Goal: Navigation & Orientation: Find specific page/section

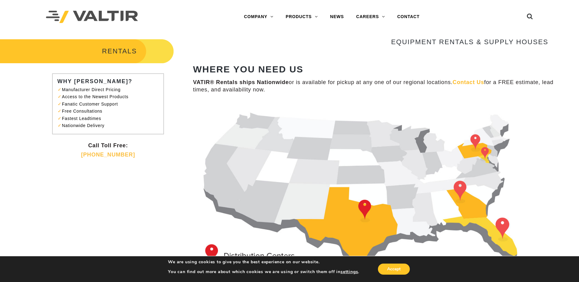
click at [308, 10] on div "Menu COMPANY ABOUT VALTIR OUR HISTORY RENTALS INTERNATIONAL PRODUCTS BARRICADES…" at bounding box center [331, 17] width 297 height 34
click at [35, 181] on div "RENTALS WHY VALTIR? Manufacturer Direct Pricing Access to the Newest Products F…" at bounding box center [289, 186] width 579 height 296
click at [84, 211] on div "RENTALS WHY VALTIR? Manufacturer Direct Pricing Access to the Newest Products F…" at bounding box center [289, 186] width 579 height 296
click at [118, 52] on h3 "RENTALS" at bounding box center [87, 51] width 174 height 26
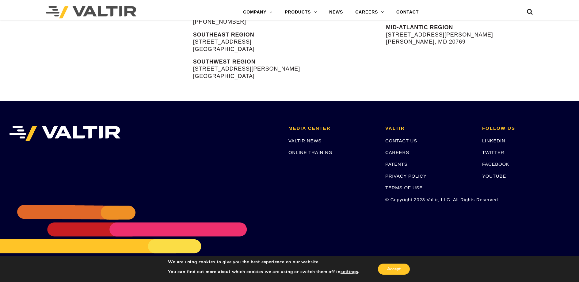
scroll to position [47, 0]
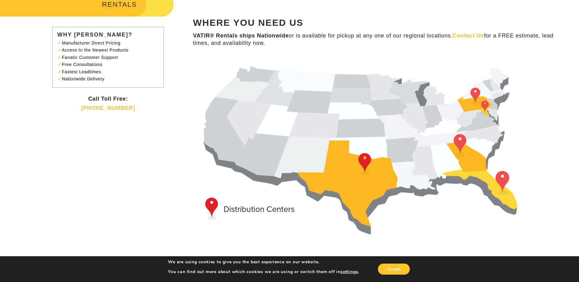
click at [503, 179] on img at bounding box center [370, 147] width 355 height 182
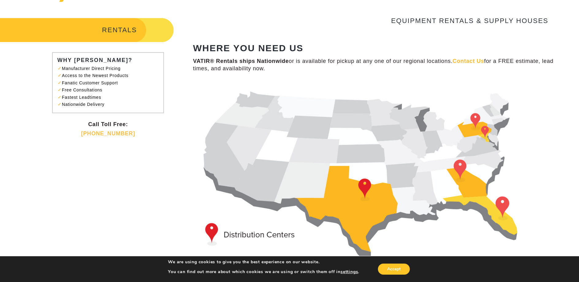
scroll to position [0, 0]
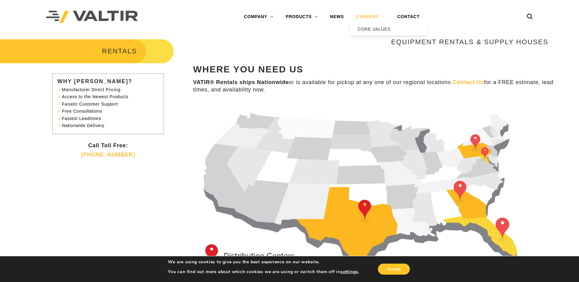
click at [374, 15] on link "CAREERS" at bounding box center [370, 17] width 41 height 12
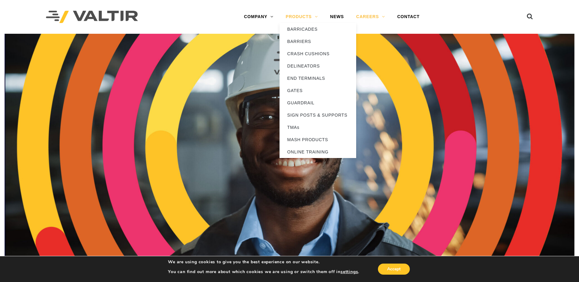
click at [304, 20] on link "PRODUCTS" at bounding box center [302, 17] width 44 height 12
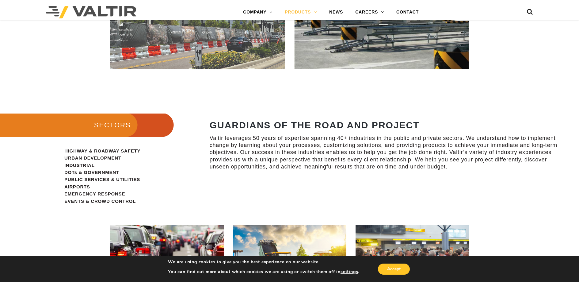
scroll to position [658, 0]
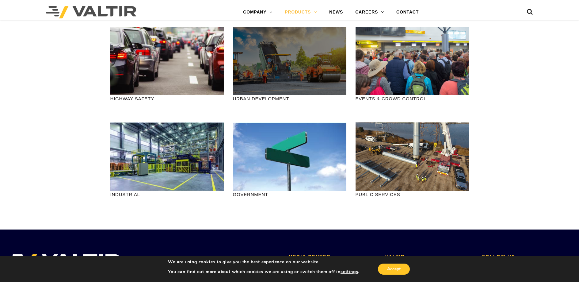
click at [279, 58] on div at bounding box center [289, 61] width 113 height 68
click at [267, 90] on div at bounding box center [289, 61] width 113 height 68
click at [271, 78] on div at bounding box center [289, 61] width 113 height 68
